Goal: Book appointment/travel/reservation

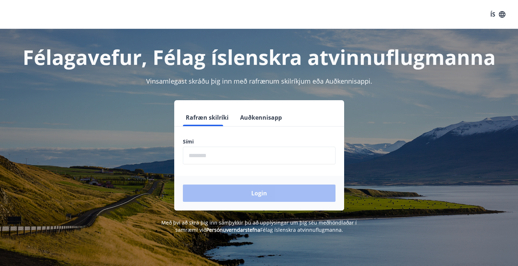
click at [250, 116] on button "Auðkennisapp" at bounding box center [261, 117] width 48 height 17
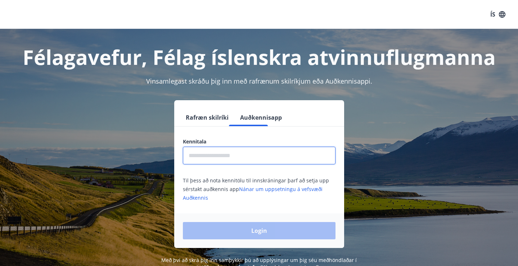
click at [238, 153] on input "text" at bounding box center [259, 156] width 153 height 18
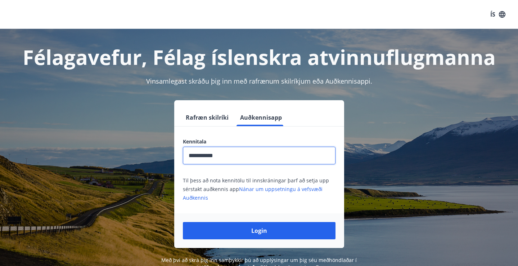
type input "**********"
click at [246, 242] on div "Login" at bounding box center [259, 230] width 170 height 35
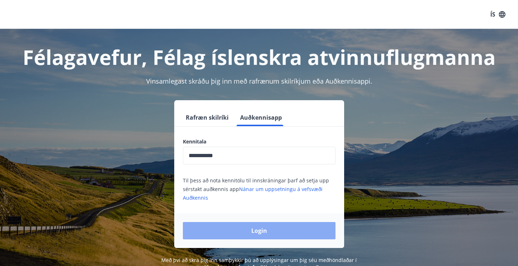
click at [247, 233] on button "Login" at bounding box center [259, 230] width 153 height 17
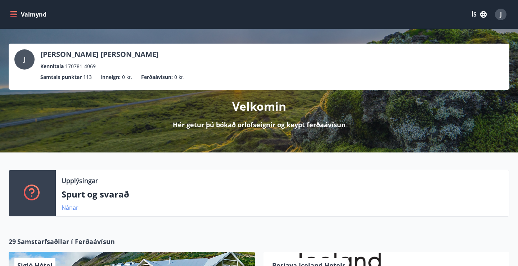
click at [67, 209] on link "Nánar" at bounding box center [70, 207] width 17 height 8
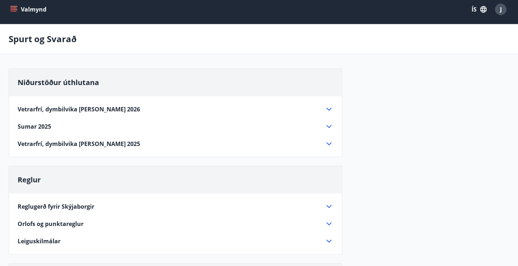
scroll to position [7, 0]
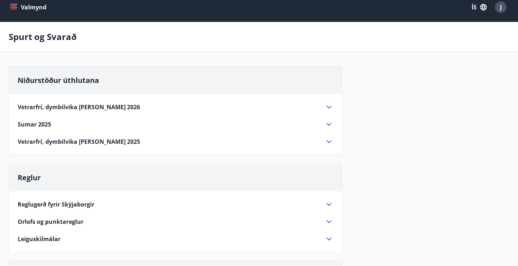
click at [104, 107] on span "Vetrarfrí, dymbilvika [PERSON_NAME] 2026" at bounding box center [79, 107] width 122 height 8
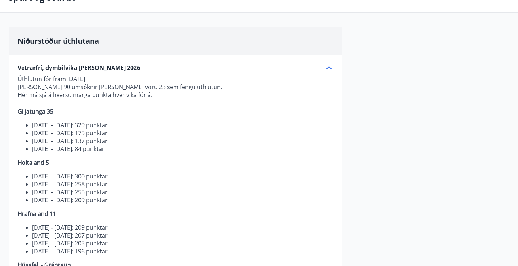
scroll to position [0, 0]
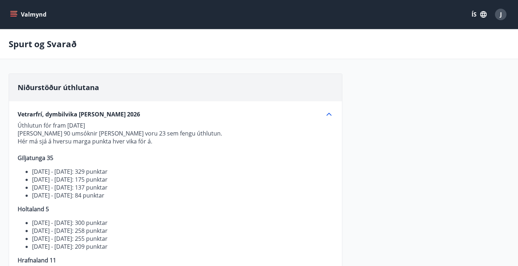
click at [17, 18] on button "Valmynd" at bounding box center [29, 14] width 41 height 13
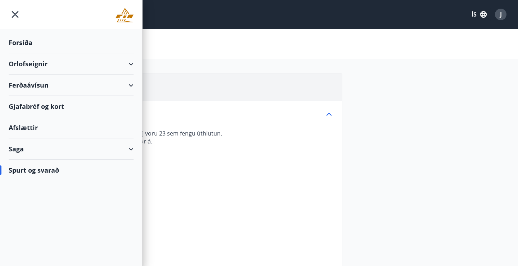
click at [42, 66] on div "Orlofseignir" at bounding box center [71, 63] width 125 height 21
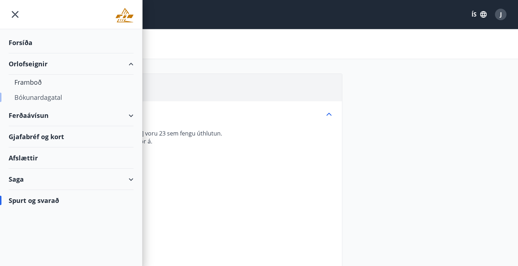
click at [45, 101] on div "Bókunardagatal" at bounding box center [70, 97] width 113 height 15
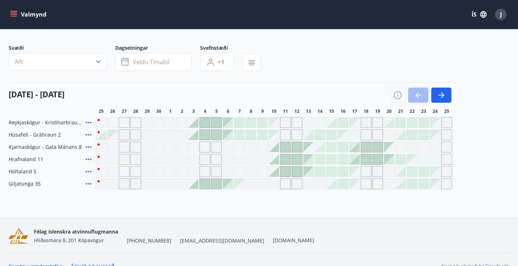
scroll to position [34, 0]
click at [441, 95] on icon "button" at bounding box center [441, 94] width 9 height 9
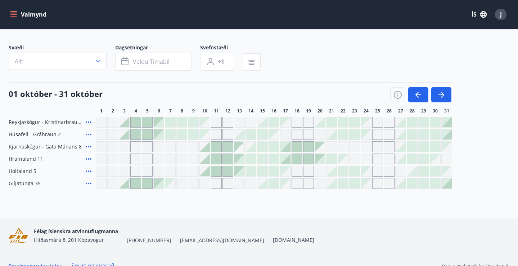
click at [135, 157] on div "Gráir dagar eru ekki bókanlegir" at bounding box center [135, 158] width 11 height 11
click at [136, 132] on div "Reykjaskógur - Kristínarbraut 6 Húsafell - Gráhraun 2 Kjarnaskógur - Gata Mánan…" at bounding box center [259, 153] width 501 height 72
click at [135, 133] on div at bounding box center [136, 134] width 10 height 10
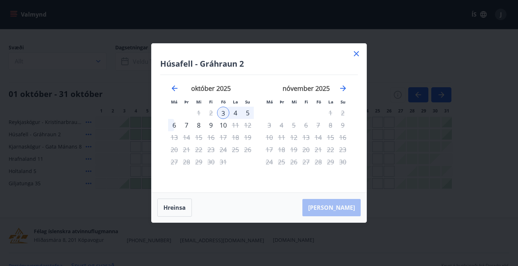
click at [361, 57] on div "Húsafell - Gráhraun 2 Má Þr Mi Fi Fö La Su Má Þr Mi Fi Fö La Su [DATE] 1 2 3 4 …" at bounding box center [259, 118] width 215 height 149
click at [360, 56] on icon at bounding box center [356, 53] width 9 height 9
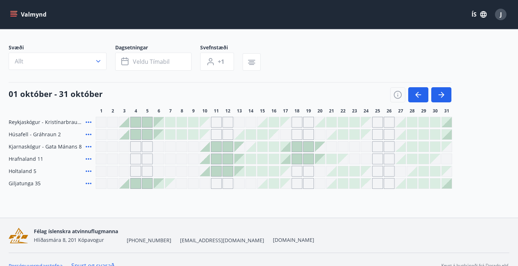
scroll to position [46, 0]
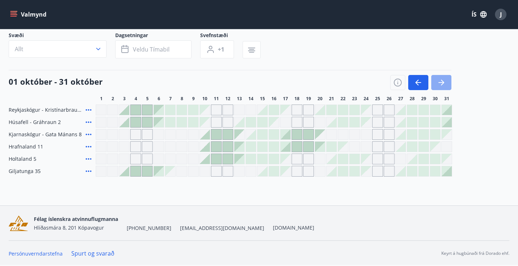
click at [438, 77] on button "button" at bounding box center [441, 82] width 20 height 15
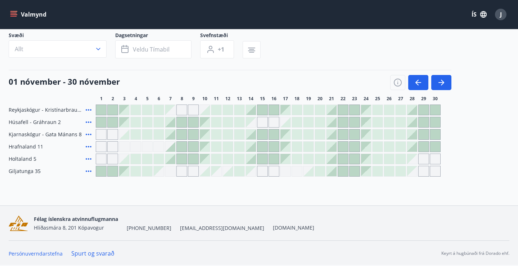
click at [88, 159] on icon at bounding box center [89, 158] width 6 height 1
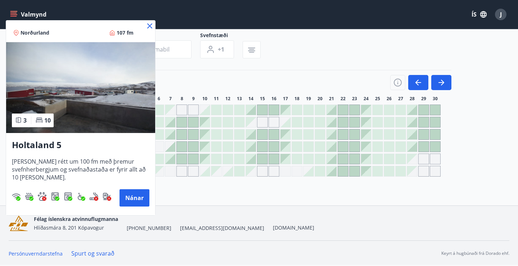
click at [148, 25] on icon at bounding box center [149, 25] width 5 height 5
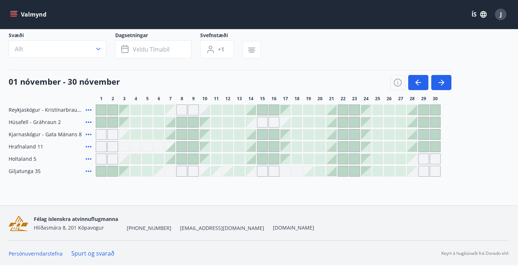
click at [90, 146] on icon at bounding box center [88, 146] width 9 height 9
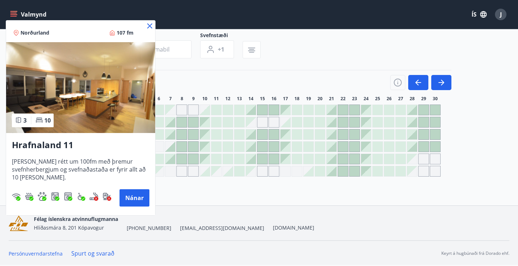
click at [150, 23] on icon at bounding box center [149, 26] width 9 height 9
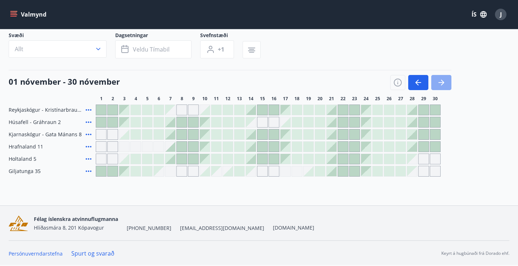
click at [447, 80] on button "button" at bounding box center [441, 82] width 20 height 15
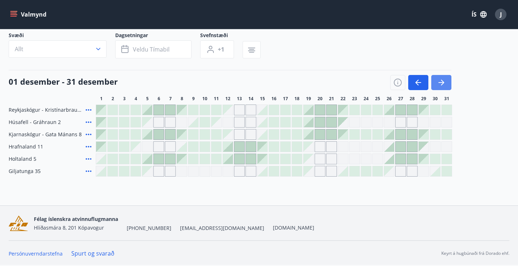
click at [440, 82] on icon "button" at bounding box center [441, 82] width 6 height 1
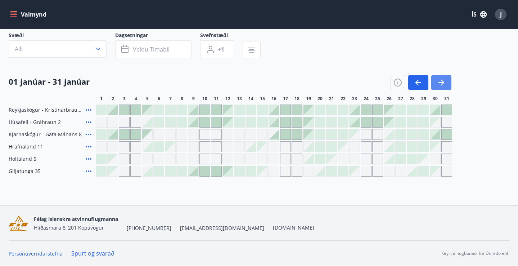
click at [444, 83] on icon "button" at bounding box center [441, 82] width 9 height 9
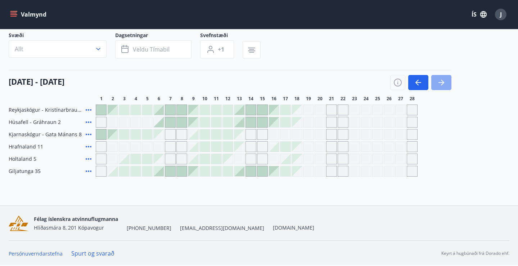
click at [444, 83] on icon "button" at bounding box center [441, 82] width 9 height 9
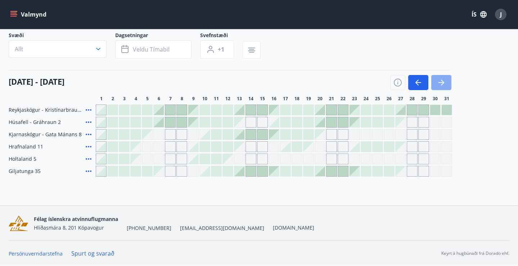
click at [442, 82] on icon "button" at bounding box center [441, 82] width 6 height 1
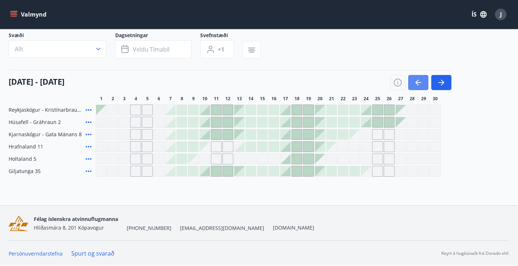
click at [417, 89] on button "button" at bounding box center [418, 82] width 20 height 15
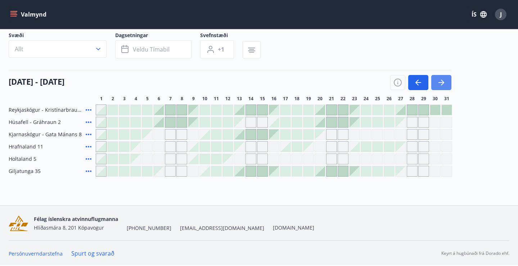
click at [438, 85] on icon "button" at bounding box center [441, 82] width 9 height 9
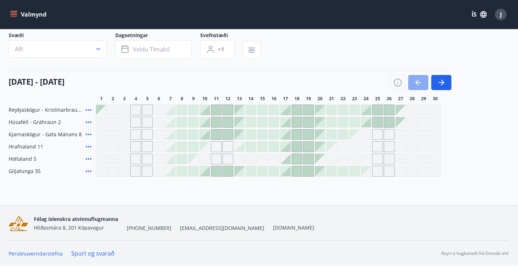
click at [423, 79] on button "button" at bounding box center [418, 82] width 20 height 15
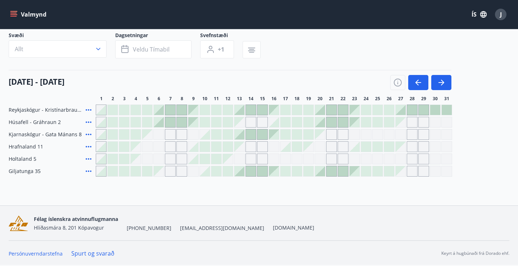
click at [90, 170] on icon at bounding box center [88, 171] width 9 height 9
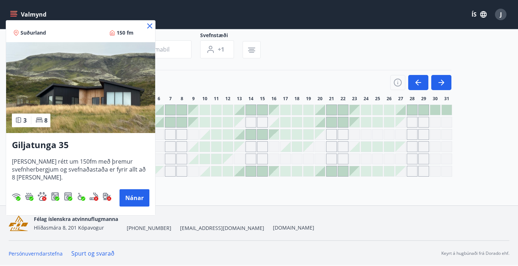
click at [149, 24] on icon at bounding box center [149, 26] width 9 height 9
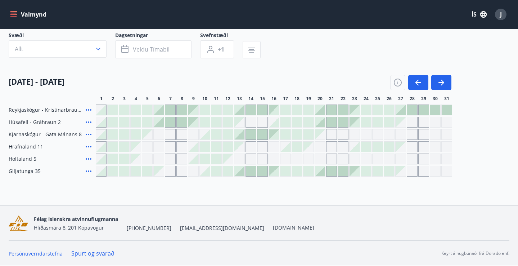
click at [242, 135] on div at bounding box center [239, 134] width 10 height 10
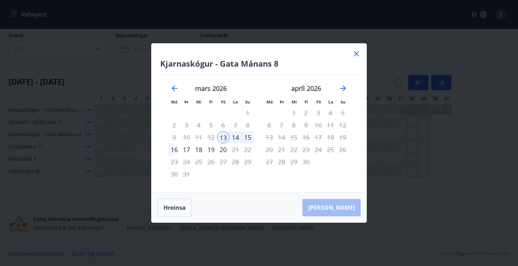
click at [360, 51] on icon at bounding box center [356, 53] width 9 height 9
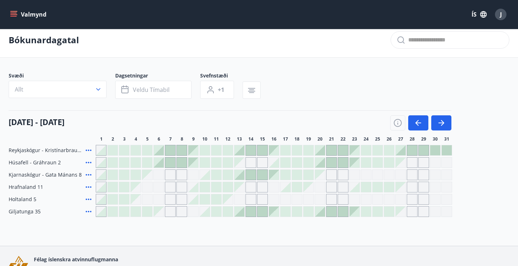
scroll to position [0, 0]
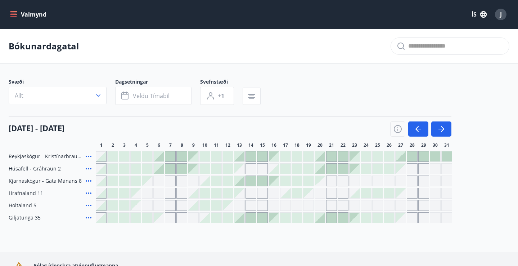
click at [89, 180] on icon at bounding box center [88, 180] width 9 height 9
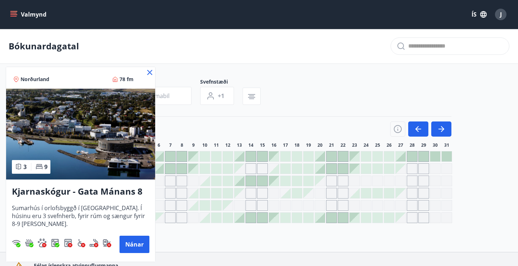
click at [152, 68] on icon at bounding box center [149, 72] width 9 height 9
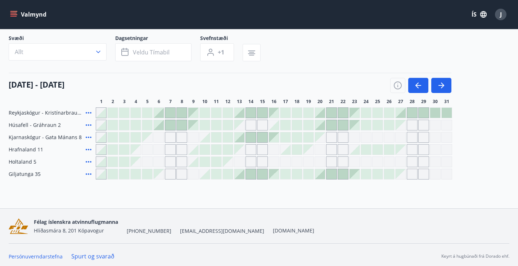
scroll to position [46, 0]
